Goal: Information Seeking & Learning: Learn about a topic

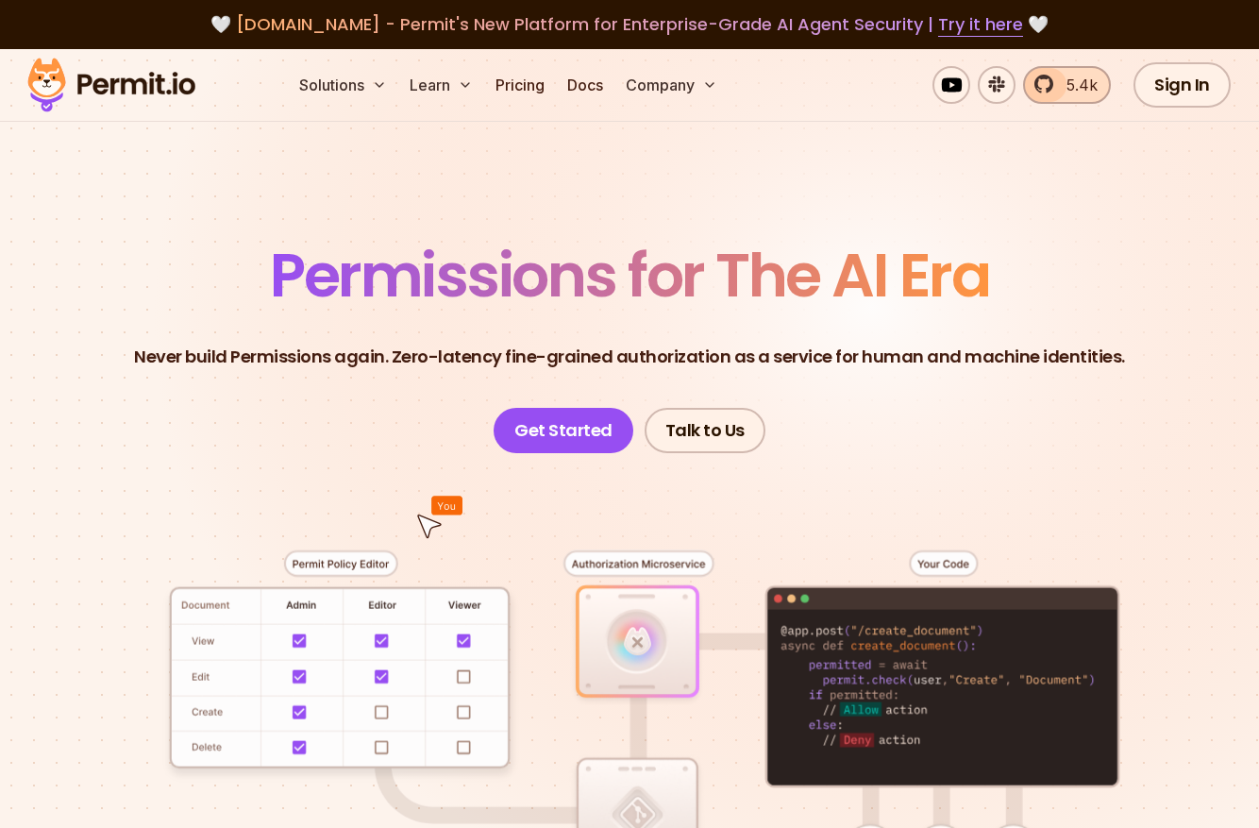
click at [1062, 85] on span "5.4k" at bounding box center [1077, 85] width 42 height 23
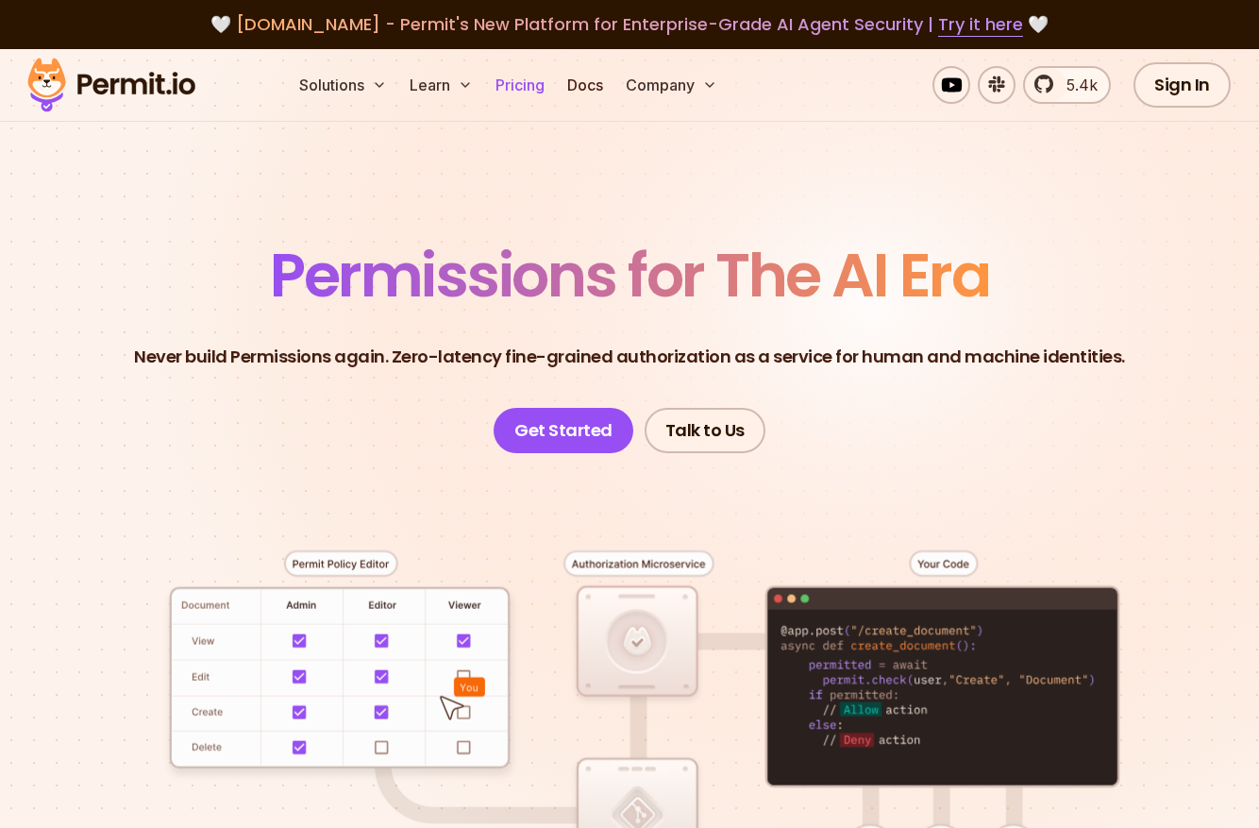
click at [528, 77] on link "Pricing" at bounding box center [520, 85] width 64 height 38
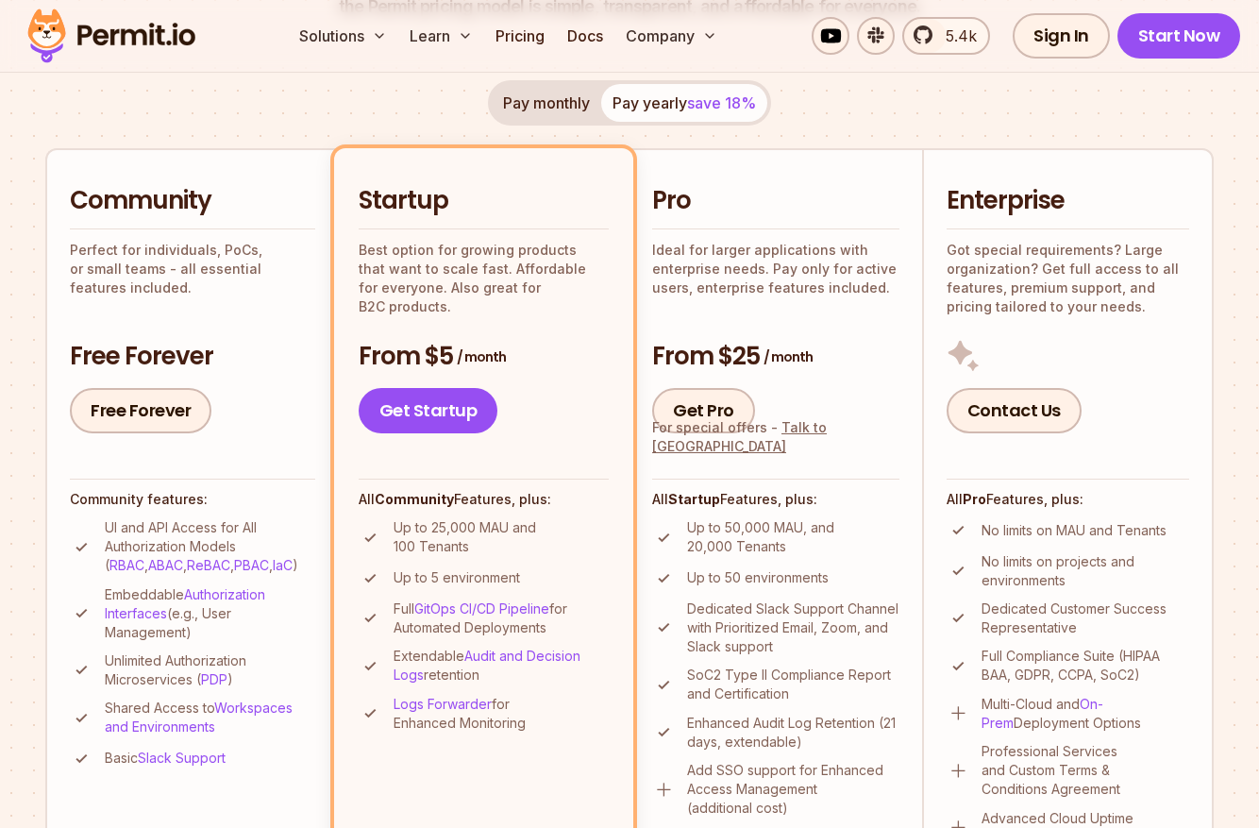
scroll to position [427, 0]
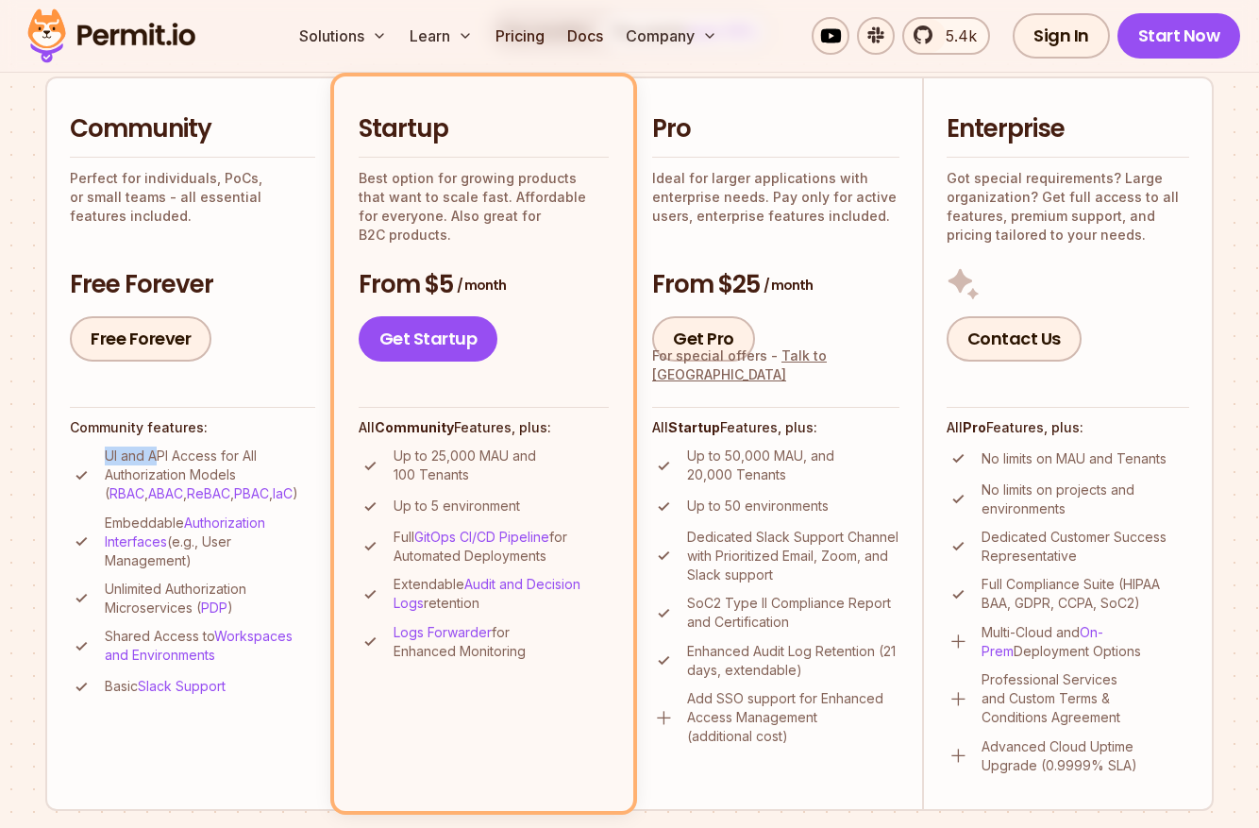
drag, startPoint x: 106, startPoint y: 457, endPoint x: 177, endPoint y: 456, distance: 71.8
click at [159, 456] on p "UI and API Access for All Authorization Models ( RBAC , ABAC , ReBAC , PBAC , I…" at bounding box center [210, 475] width 211 height 57
drag, startPoint x: 177, startPoint y: 456, endPoint x: 208, endPoint y: 456, distance: 30.2
click at [206, 456] on p "UI and API Access for All Authorization Models ( RBAC , ABAC , ReBAC , PBAC , I…" at bounding box center [210, 475] width 211 height 57
drag, startPoint x: 208, startPoint y: 456, endPoint x: 237, endPoint y: 456, distance: 29.3
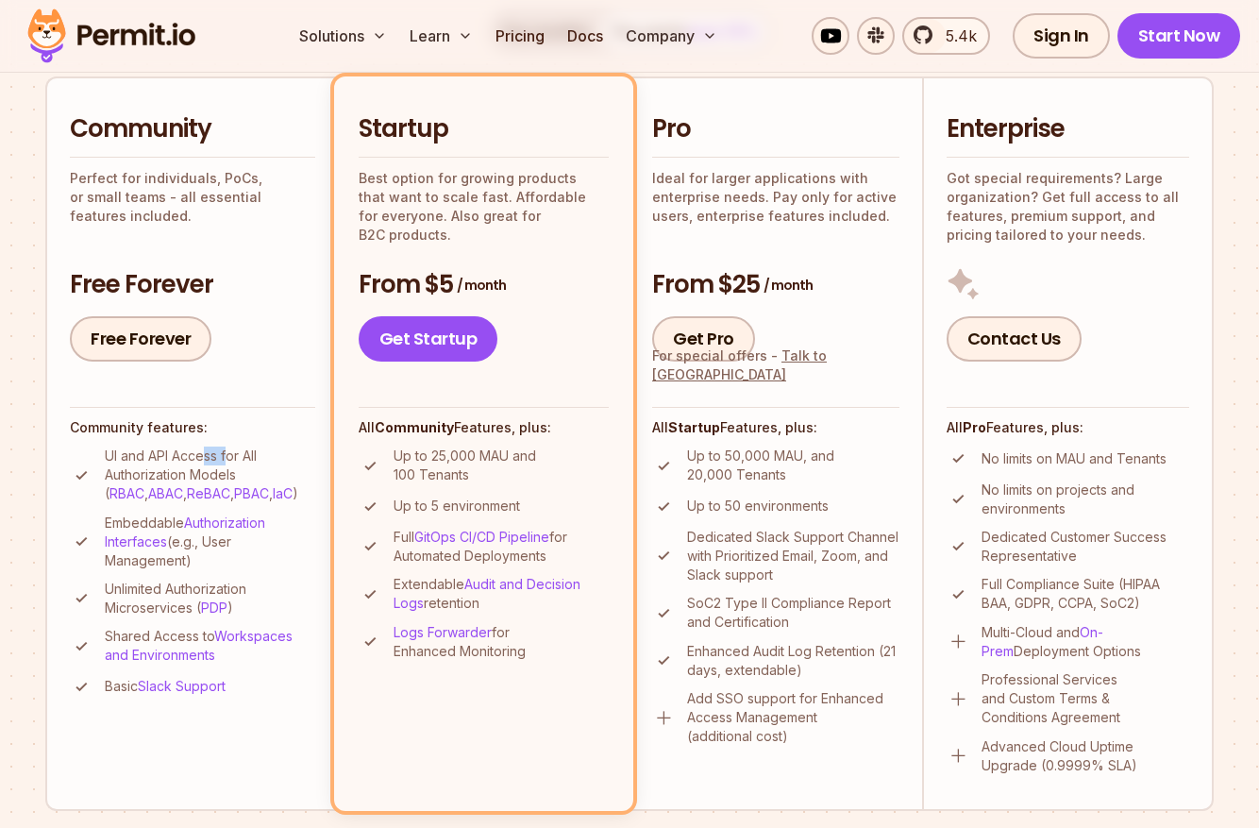
click at [233, 456] on p "UI and API Access for All Authorization Models ( RBAC , ABAC , ReBAC , PBAC , I…" at bounding box center [210, 475] width 211 height 57
click at [257, 456] on p "UI and API Access for All Authorization Models ( RBAC , ABAC , ReBAC , PBAC , I…" at bounding box center [210, 475] width 211 height 57
click at [264, 457] on p "UI and API Access for All Authorization Models ( RBAC , ABAC , ReBAC , PBAC , I…" at bounding box center [210, 475] width 211 height 57
click at [286, 557] on p "Embeddable Authorization Interfaces (e.g., User Management)" at bounding box center [210, 542] width 211 height 57
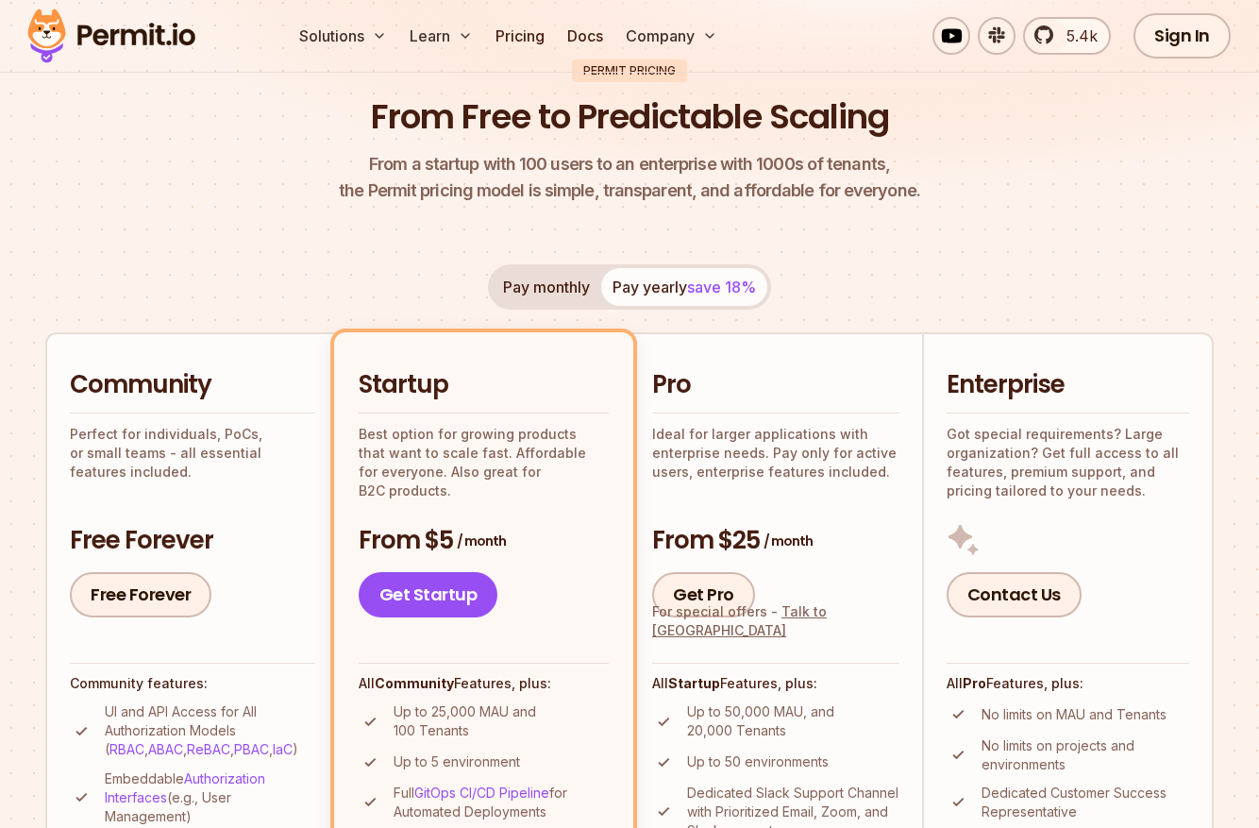
scroll to position [0, 0]
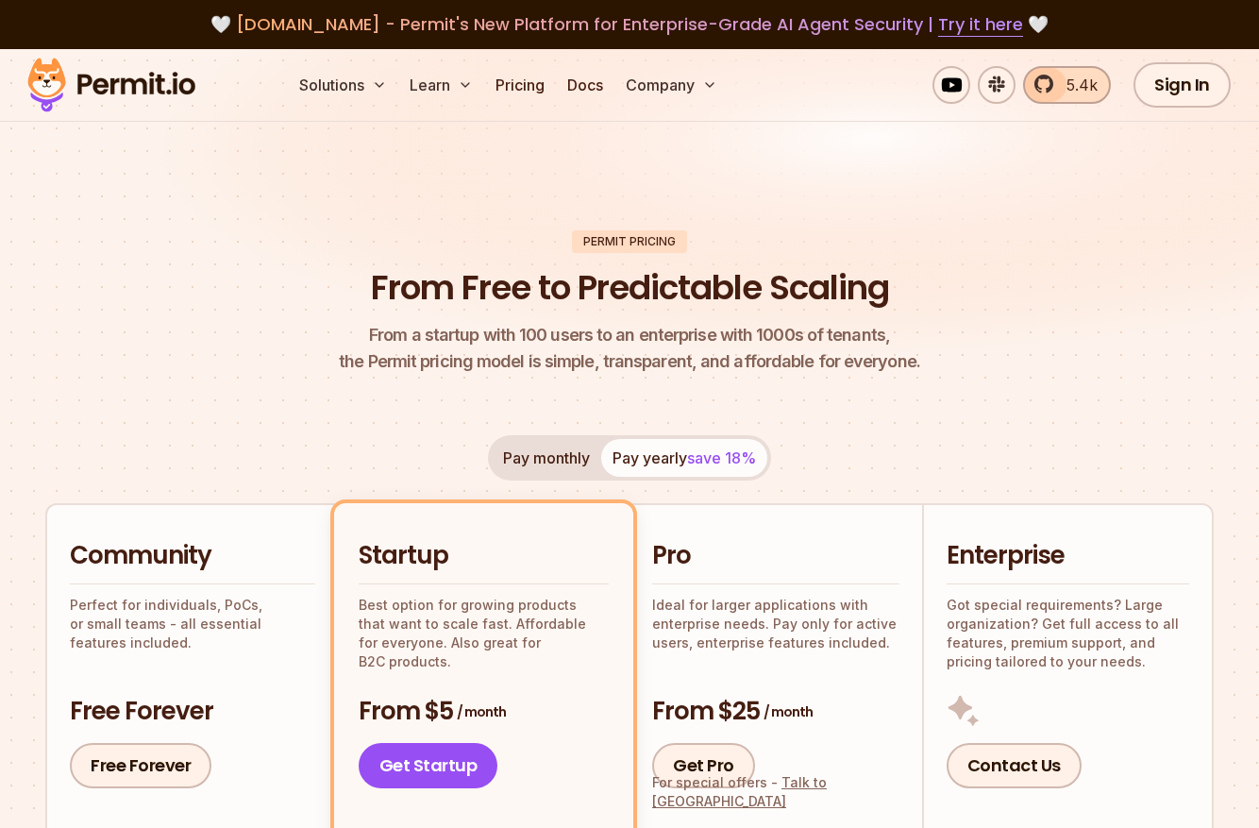
click at [1068, 84] on span "5.4k" at bounding box center [1077, 85] width 42 height 23
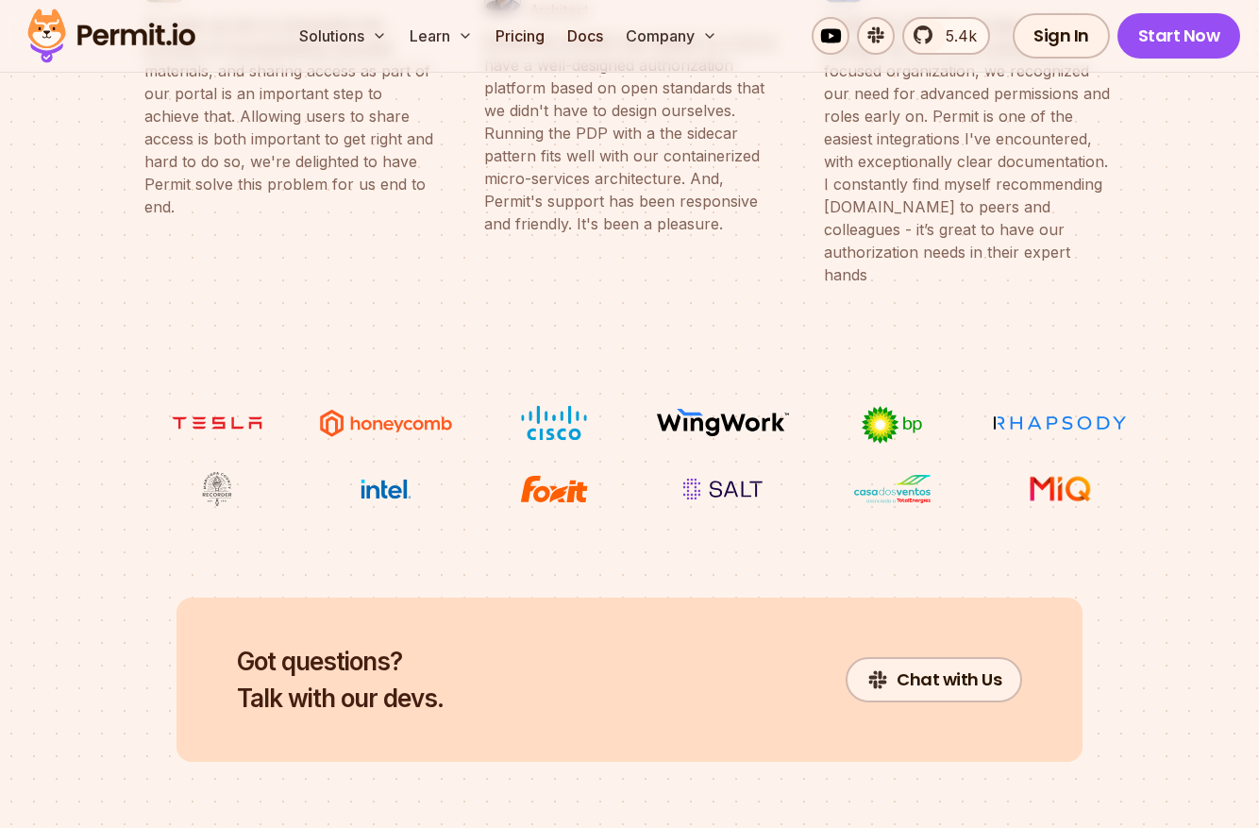
scroll to position [7957, 0]
